Goal: Information Seeking & Learning: Learn about a topic

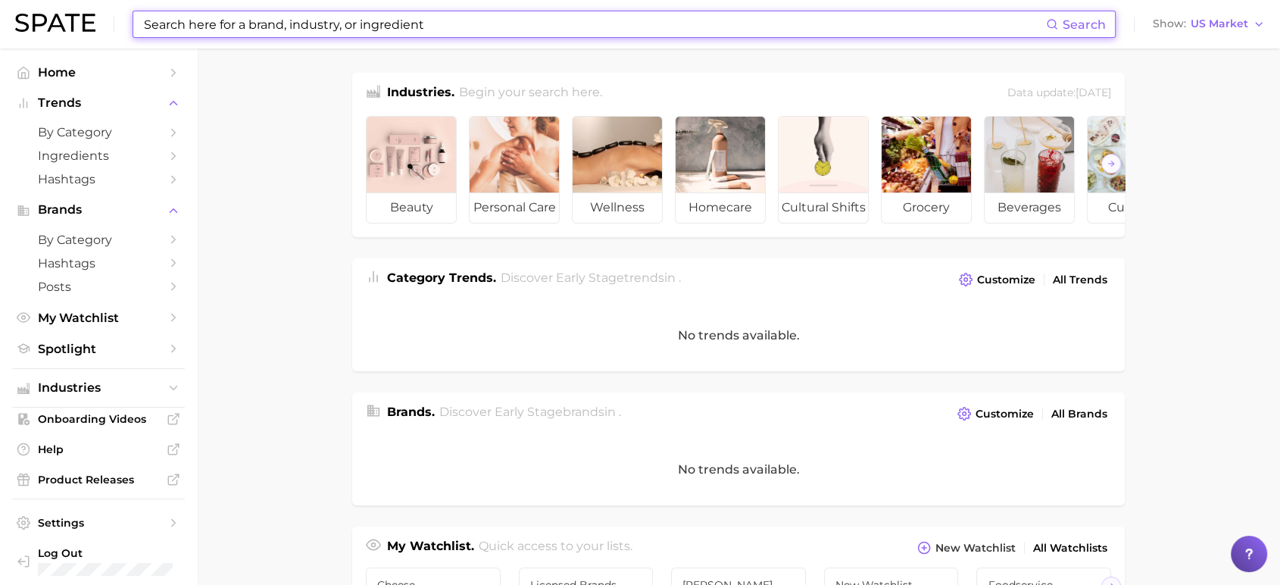
click at [319, 30] on input at bounding box center [594, 24] width 904 height 26
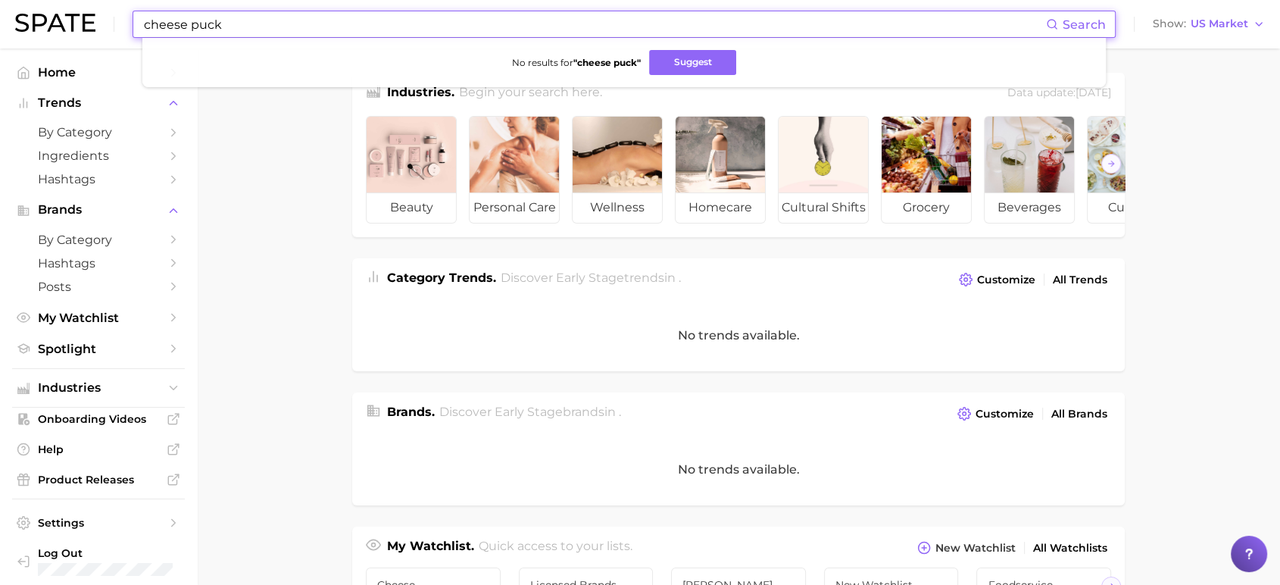
drag, startPoint x: 238, startPoint y: 23, endPoint x: 195, endPoint y: 29, distance: 43.6
click at [195, 29] on input "cheese puck" at bounding box center [594, 24] width 904 height 26
type input "c"
type input "b"
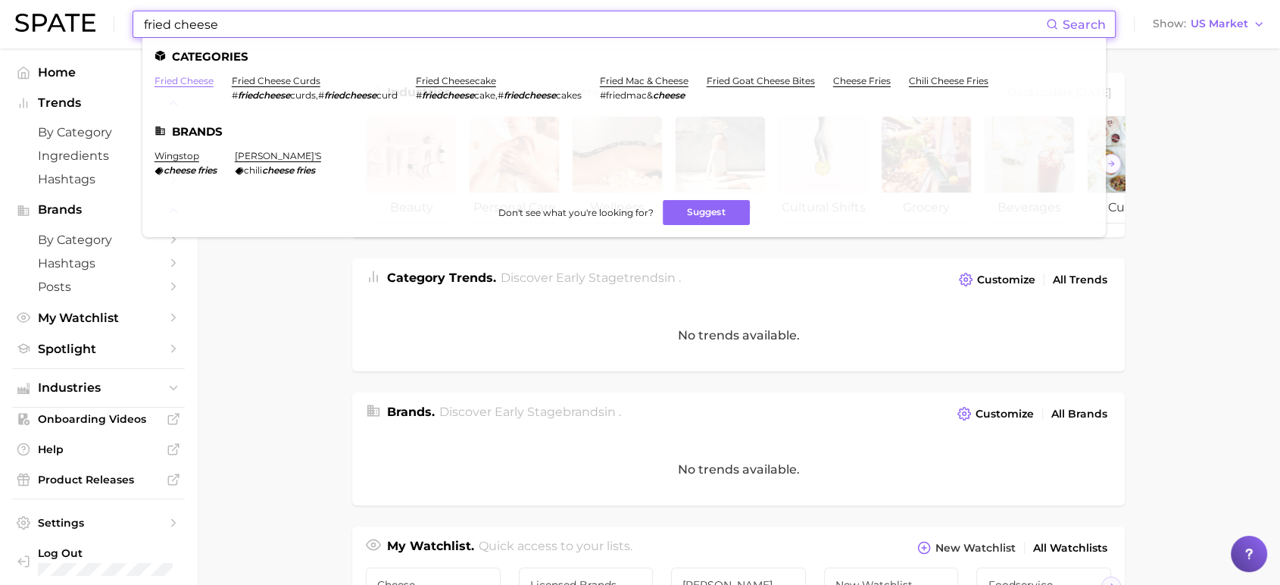
type input "fried cheese"
click at [179, 79] on link "fried cheese" at bounding box center [184, 80] width 59 height 11
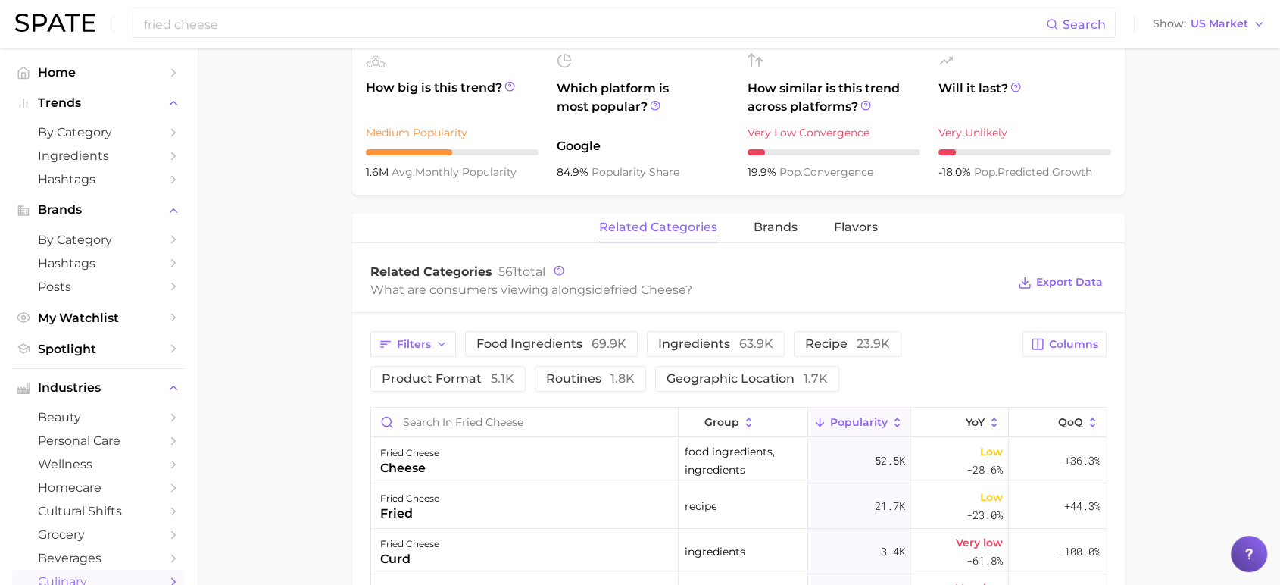
scroll to position [673, 0]
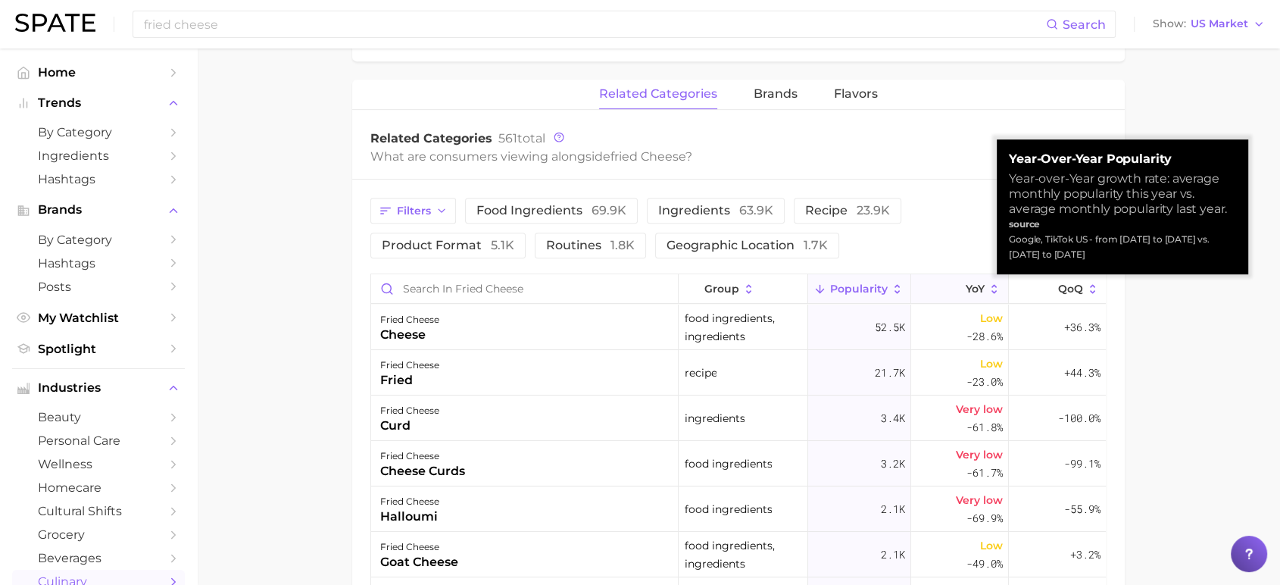
click at [966, 285] on span "YoY" at bounding box center [975, 289] width 19 height 12
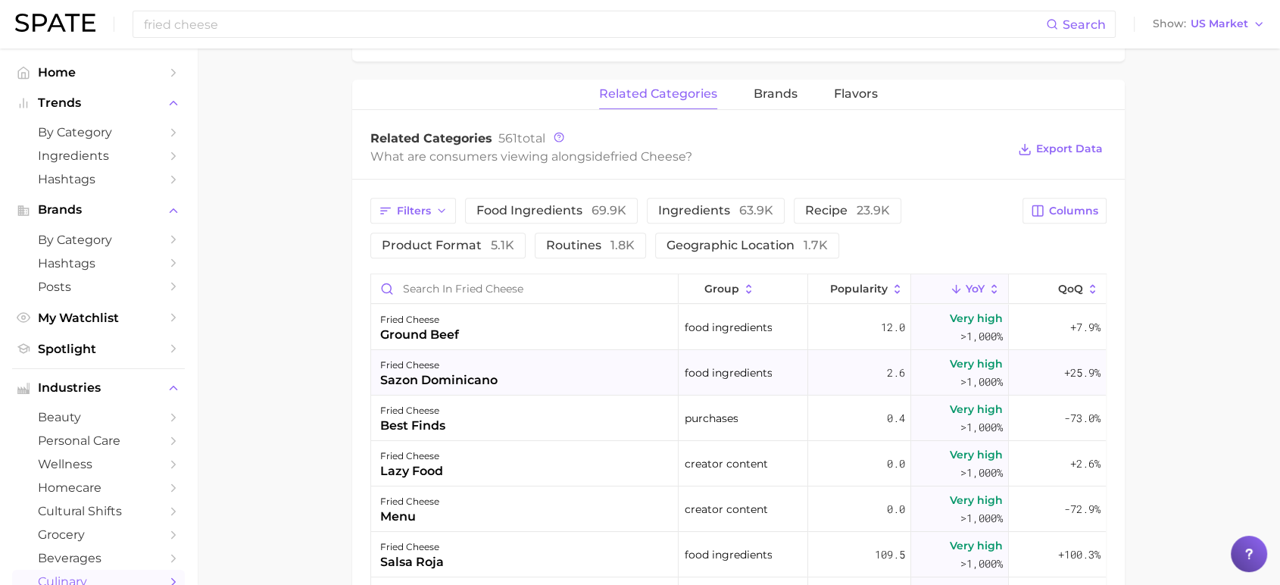
scroll to position [336, 0]
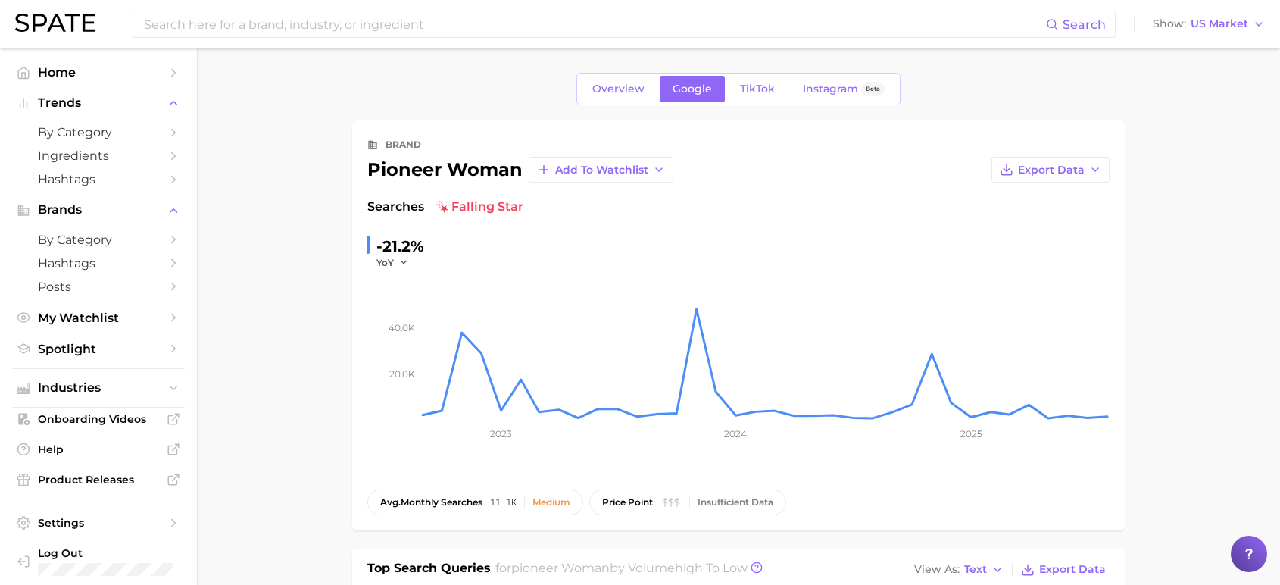
scroll to position [497, 0]
